Goal: Information Seeking & Learning: Learn about a topic

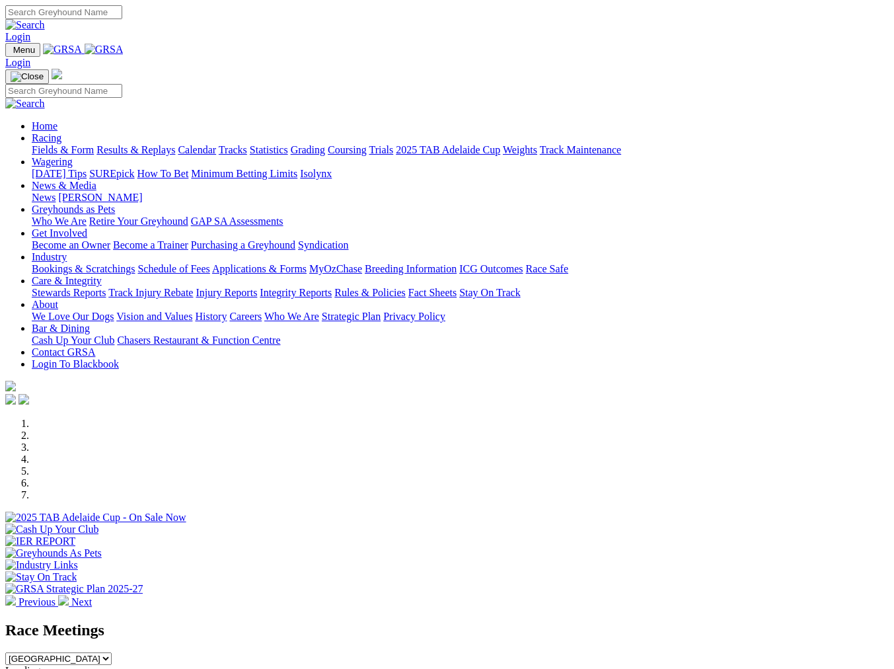
click at [69, 595] on img at bounding box center [63, 600] width 11 height 11
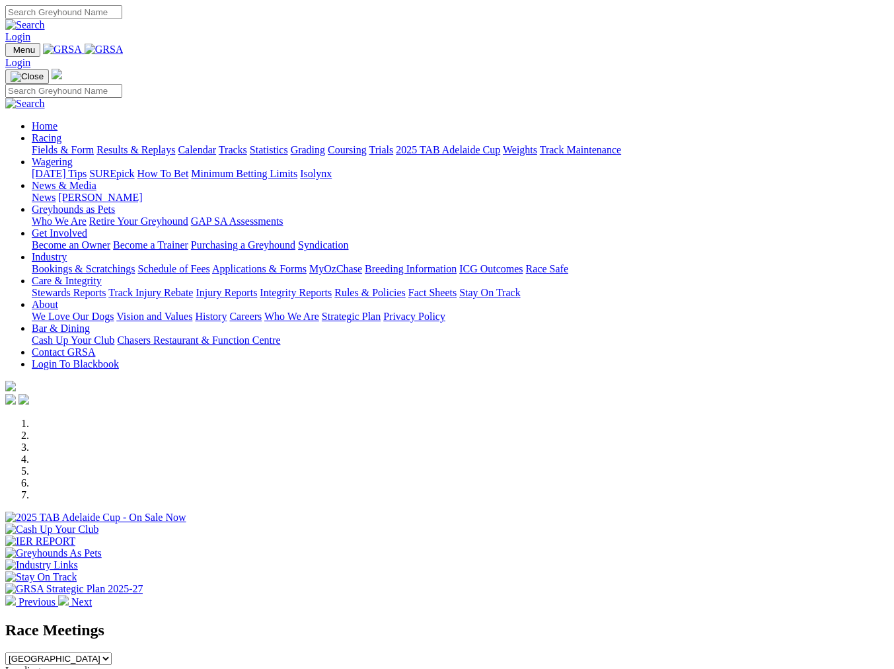
click at [69, 595] on img at bounding box center [63, 600] width 11 height 11
click at [67, 251] on link "Industry" at bounding box center [49, 256] width 35 height 11
click at [114, 334] on link "Cash Up Your Club" at bounding box center [73, 339] width 83 height 11
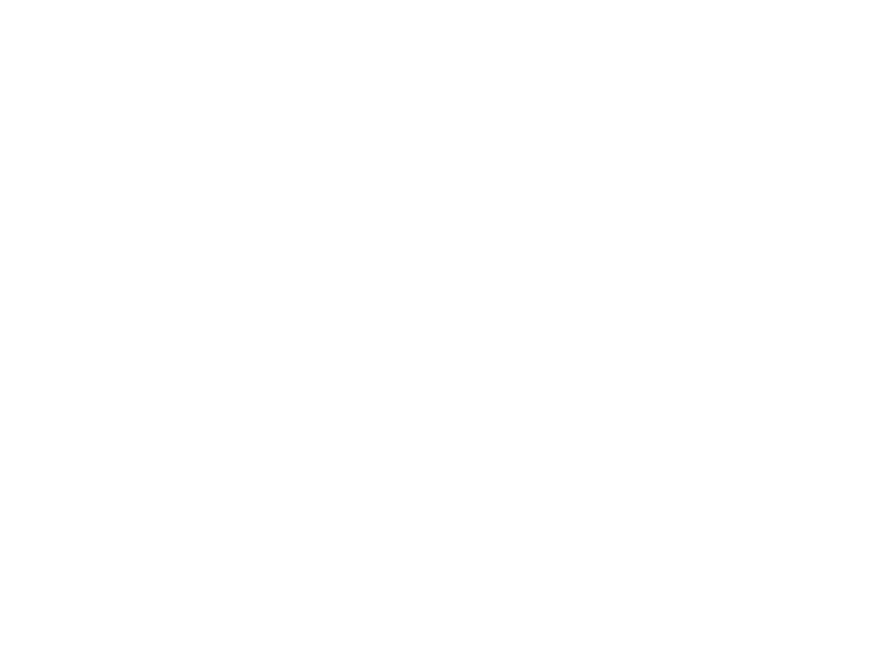
scroll to position [644, 0]
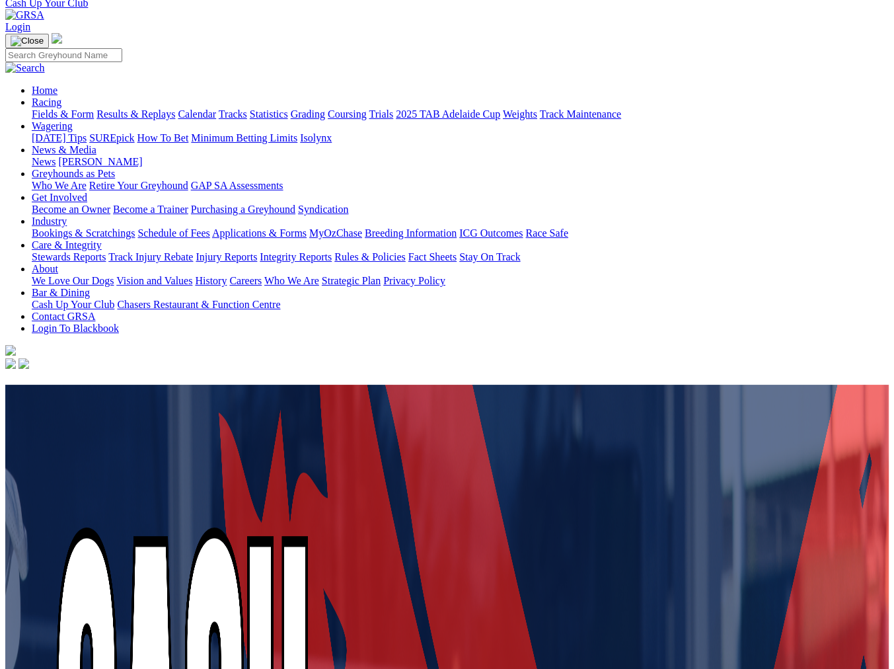
scroll to position [0, 0]
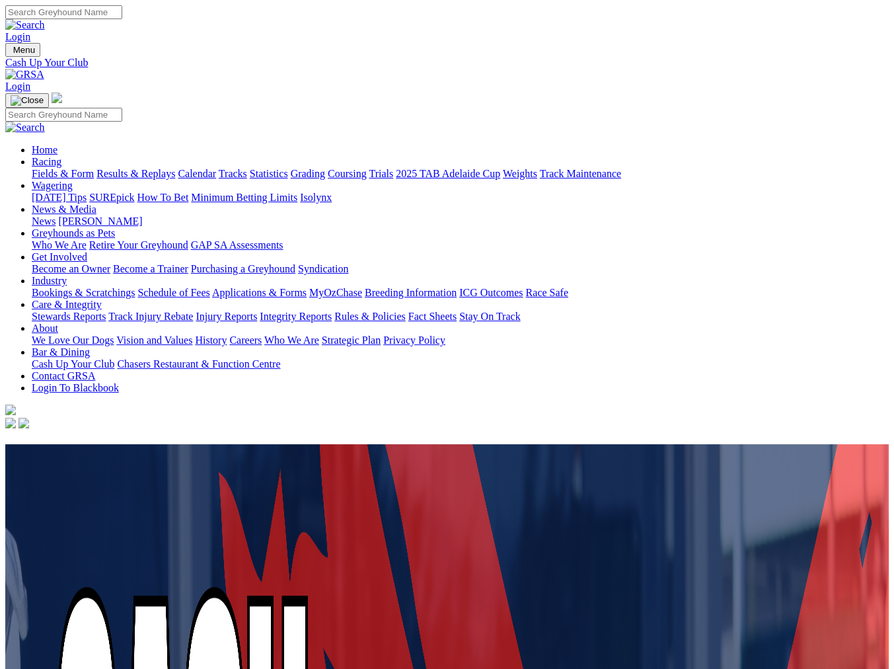
click at [216, 168] on link "Calendar" at bounding box center [197, 173] width 38 height 11
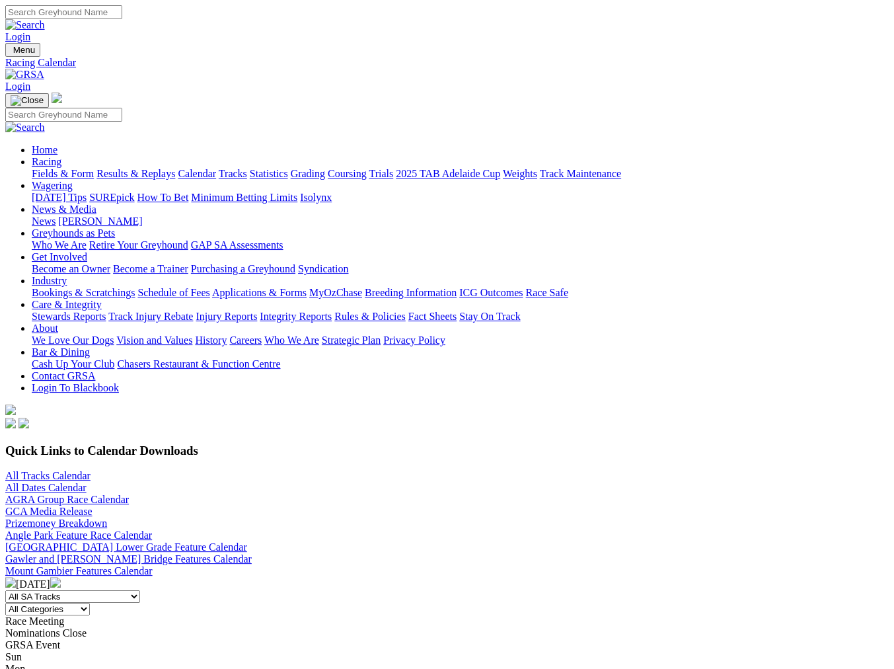
click at [140, 590] on select "All SA Tracks Angle Park Gawler Mount Gambier Murray Bridge Virginia GOTBA Cour…" at bounding box center [72, 596] width 135 height 13
select select "1"
click at [103, 590] on select "All SA Tracks Angle Park Gawler Mount Gambier Murray Bridge Virginia GOTBA Cour…" at bounding box center [72, 596] width 135 height 13
click at [90, 603] on select "All Categories Race Meetings GRSA Events Nomination Dates" at bounding box center [47, 609] width 85 height 13
select select "0"
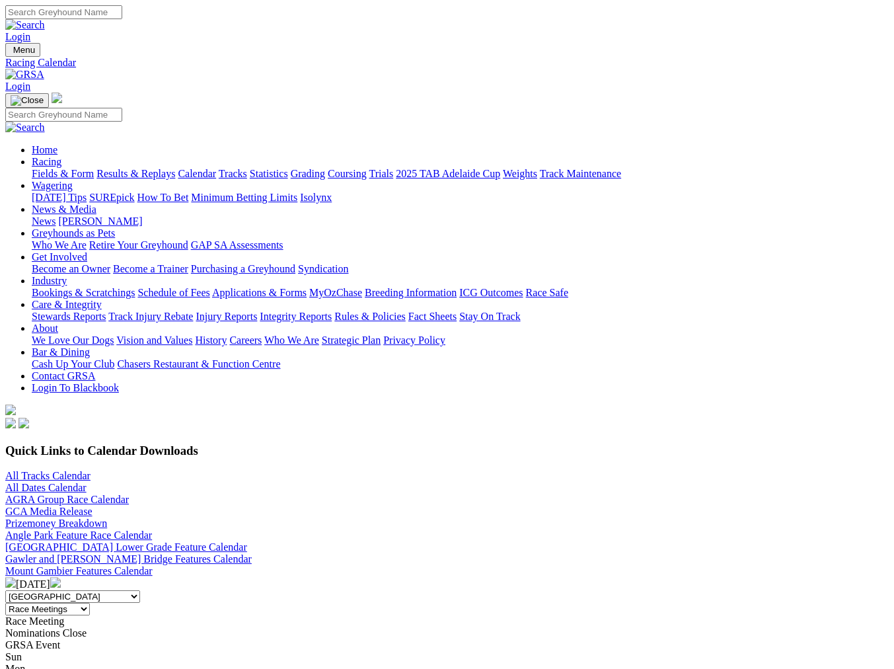
click at [90, 603] on select "All Categories Race Meetings GRSA Events Nomination Dates" at bounding box center [47, 609] width 85 height 13
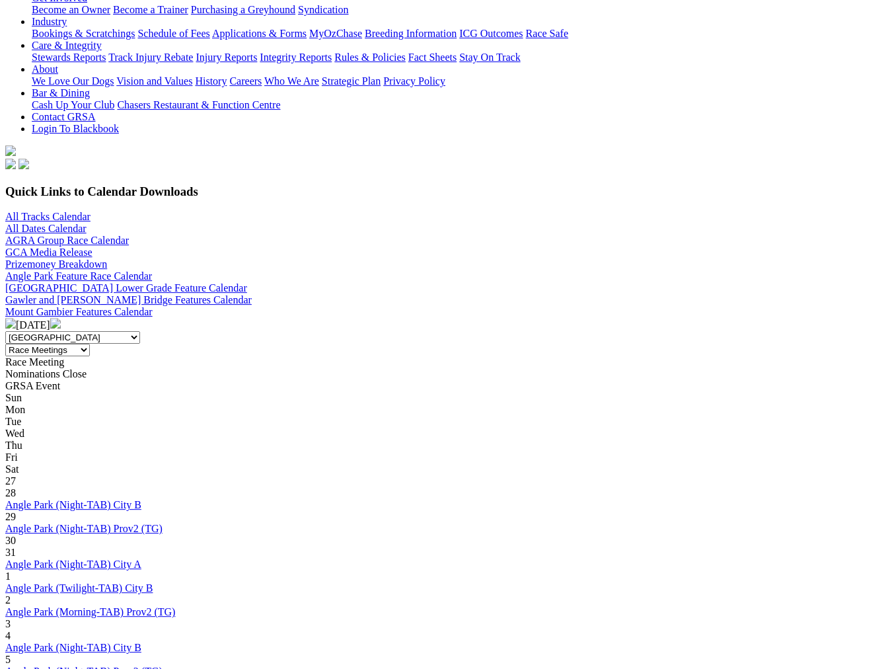
scroll to position [297, 0]
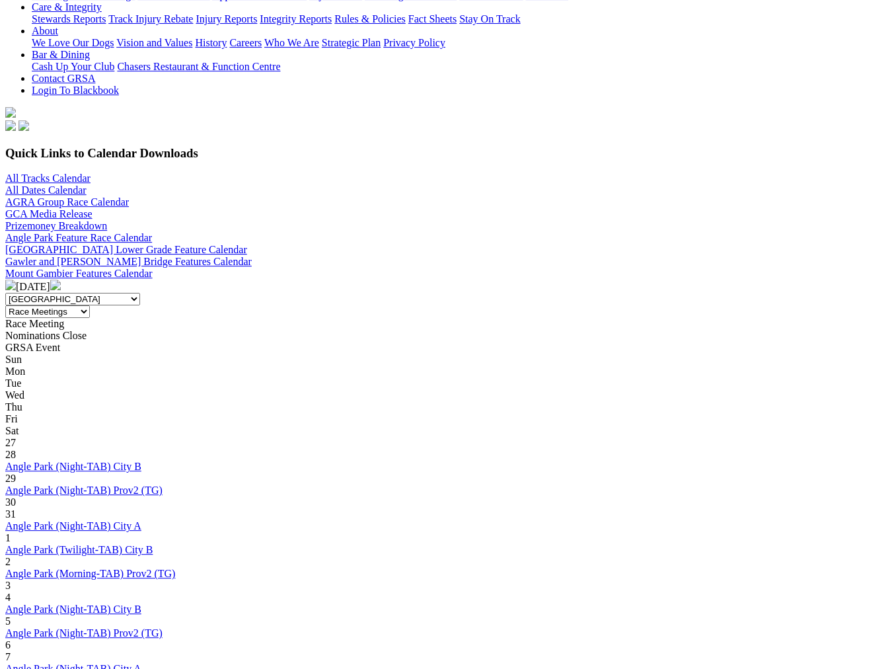
click at [61, 280] on img at bounding box center [55, 285] width 11 height 11
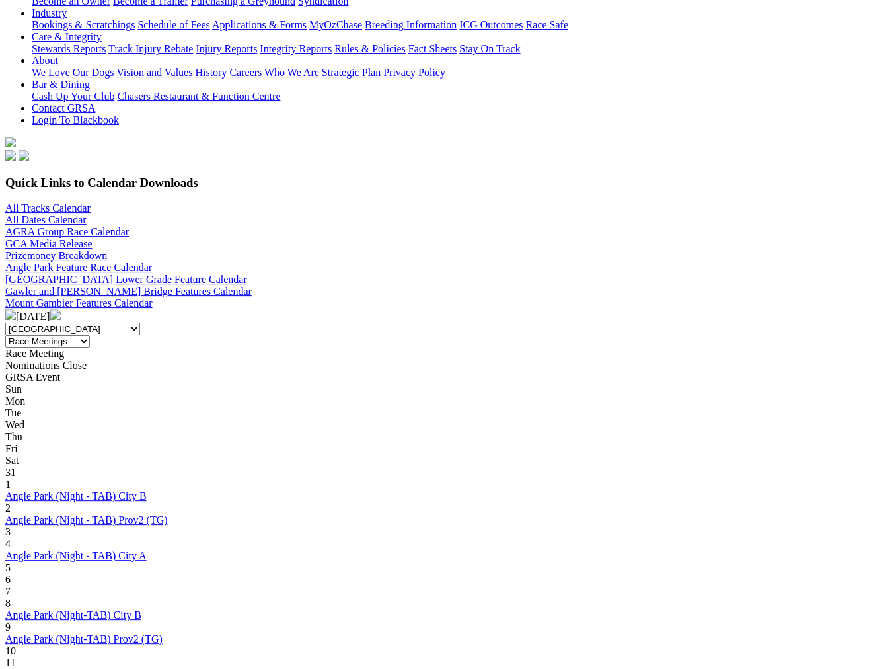
scroll to position [264, 0]
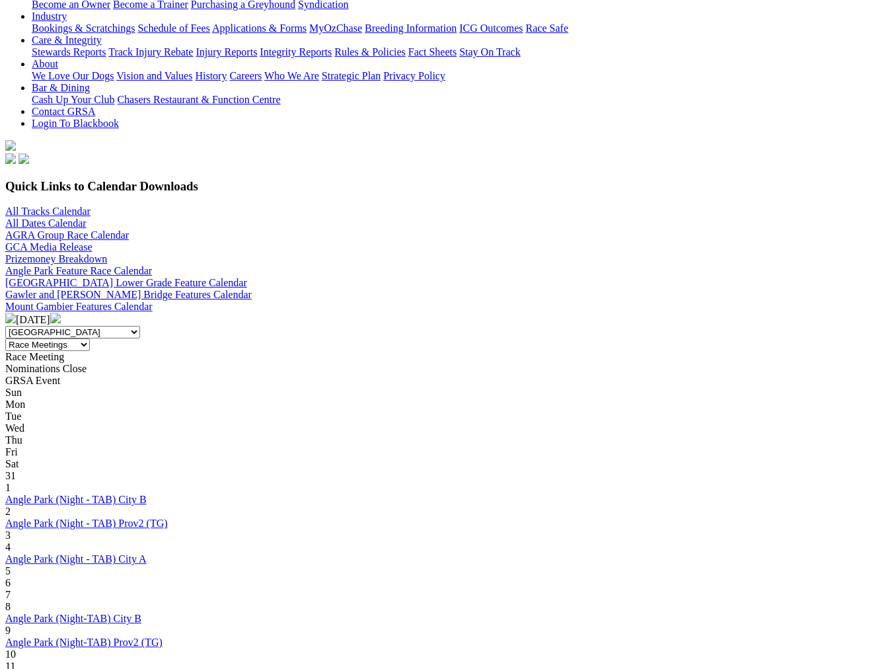
click at [61, 313] on img at bounding box center [55, 318] width 11 height 11
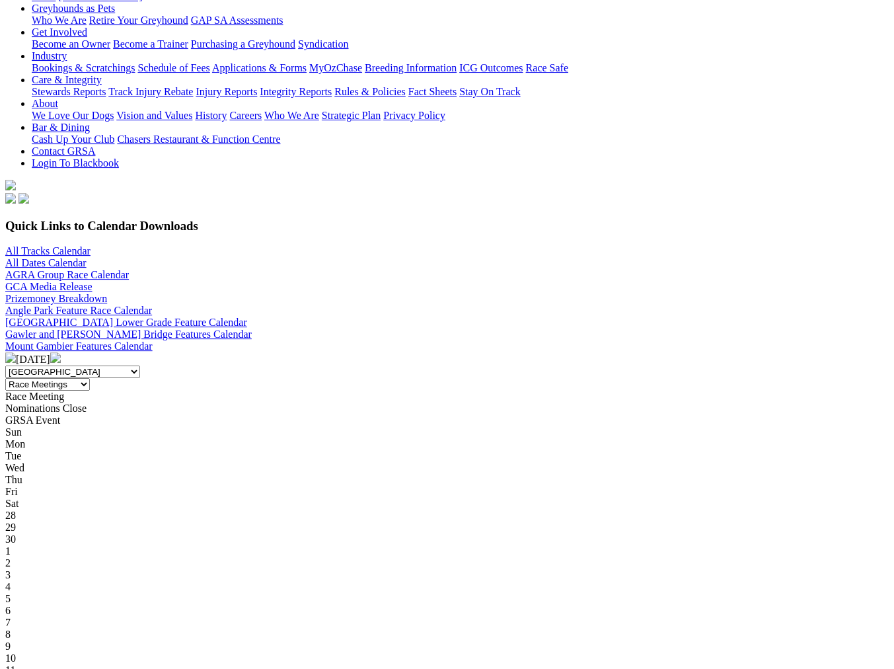
scroll to position [214, 0]
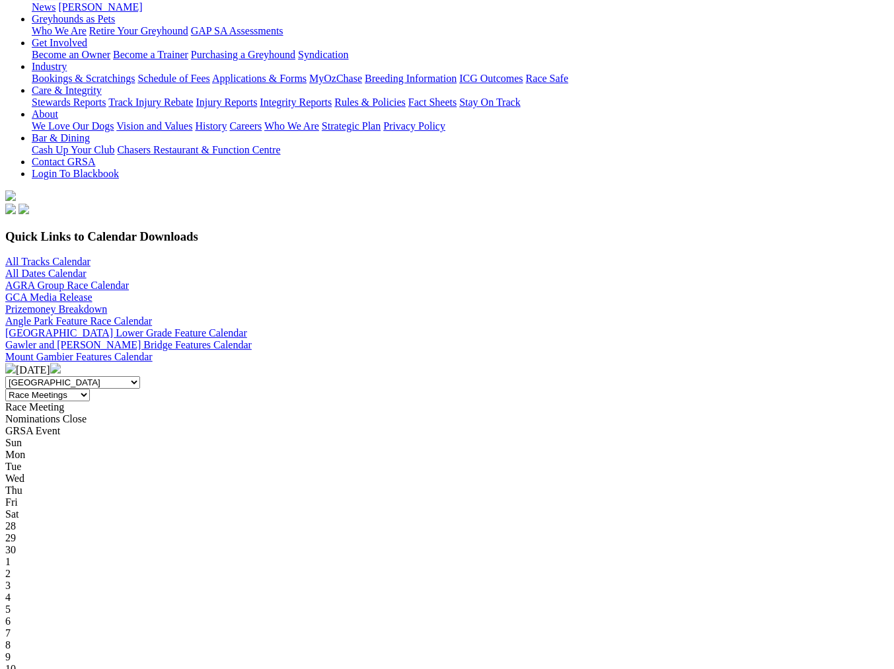
click at [61, 363] on img at bounding box center [55, 368] width 11 height 11
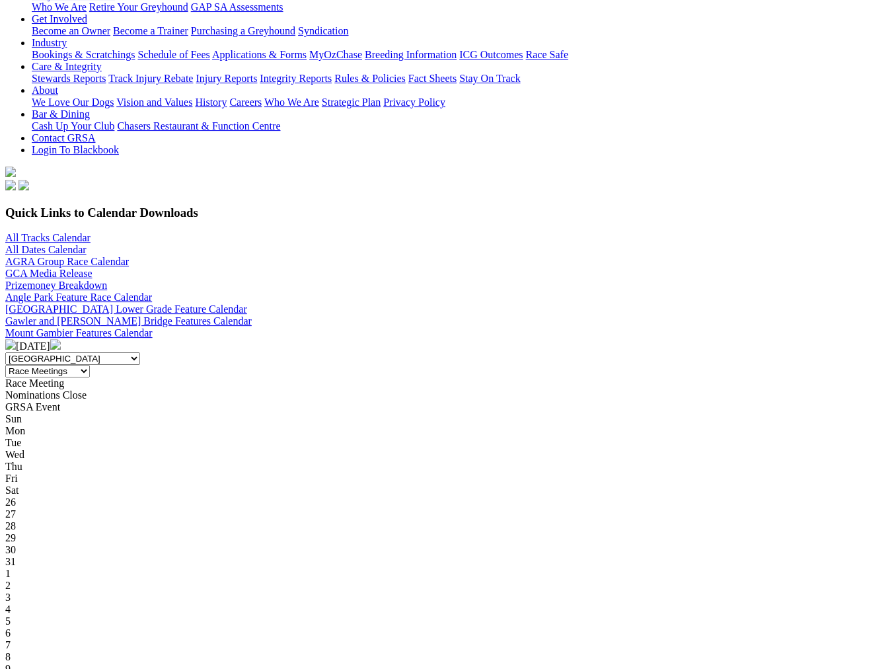
scroll to position [330, 0]
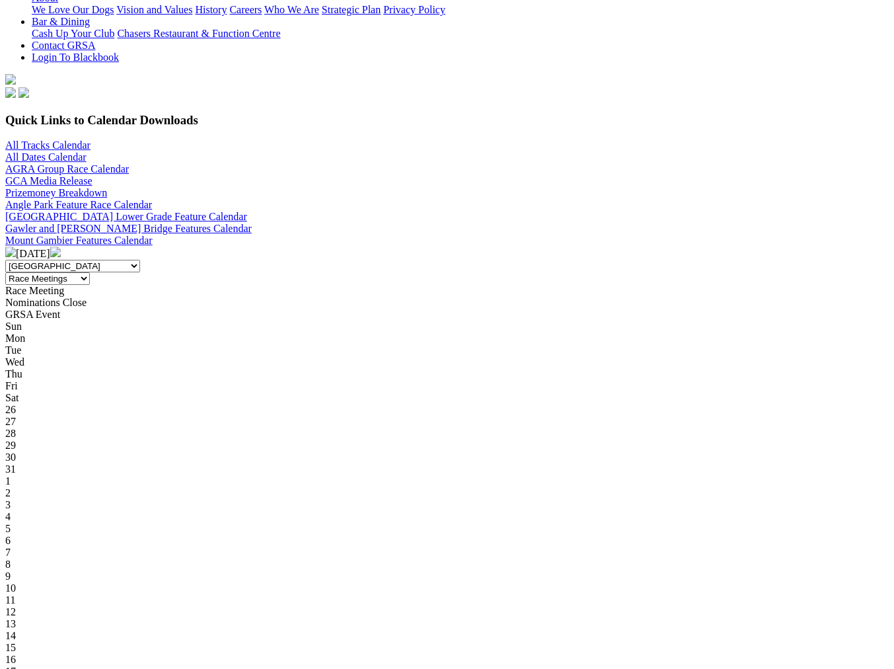
click at [566, 535] on div "6" at bounding box center [446, 541] width 883 height 12
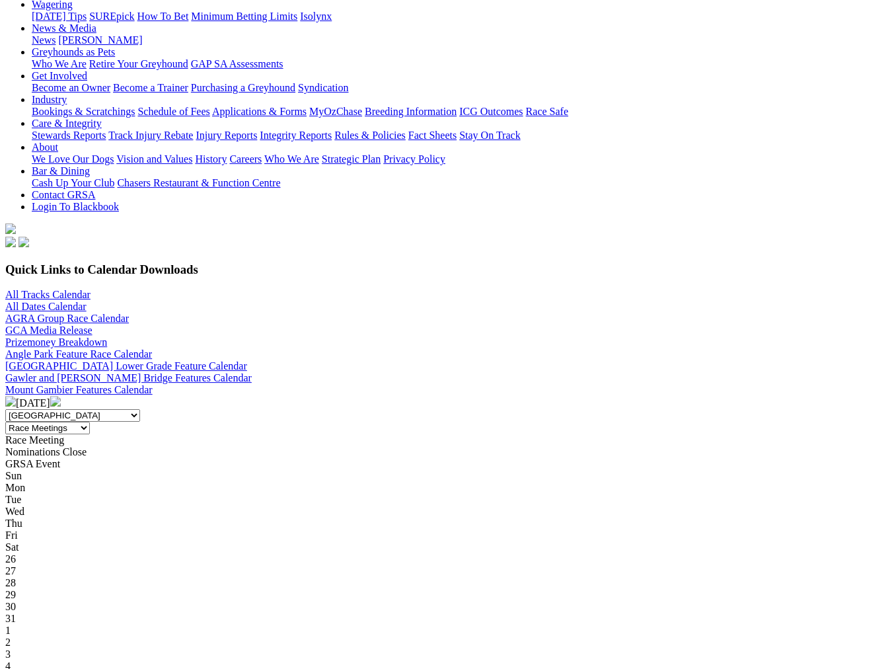
scroll to position [99, 0]
